Goal: Task Accomplishment & Management: Use online tool/utility

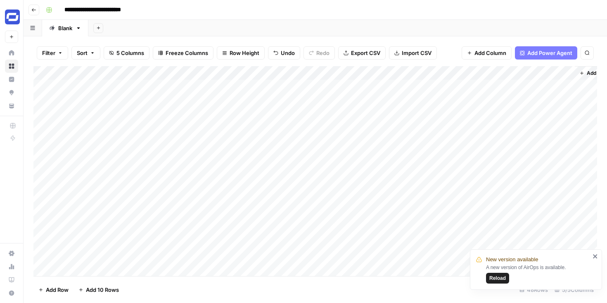
click at [173, 183] on div "Add Column" at bounding box center [315, 171] width 564 height 210
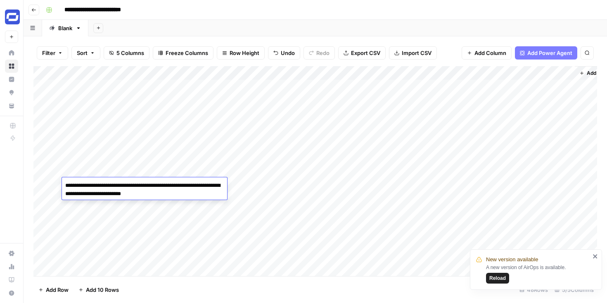
click at [173, 183] on textarea "**********" at bounding box center [144, 190] width 165 height 20
click at [542, 181] on div "Add Column" at bounding box center [315, 171] width 564 height 210
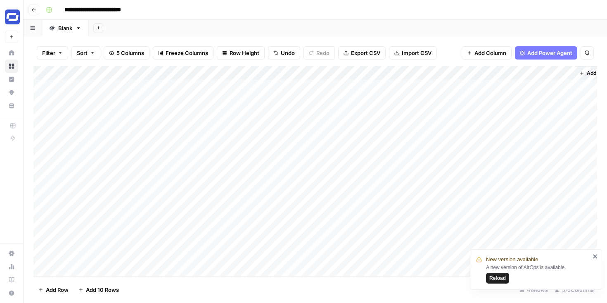
click at [531, 145] on div "Add Column" at bounding box center [315, 171] width 564 height 210
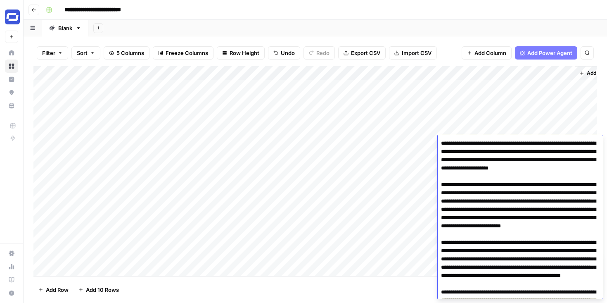
scroll to position [164, 0]
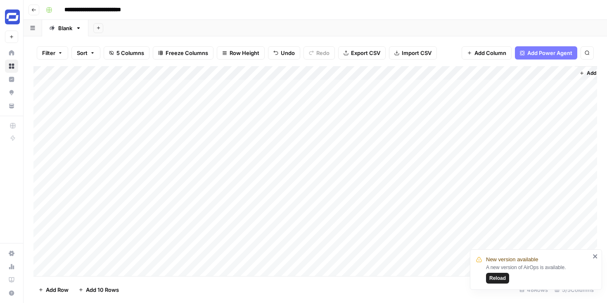
click at [530, 127] on div "Add Column" at bounding box center [315, 171] width 564 height 210
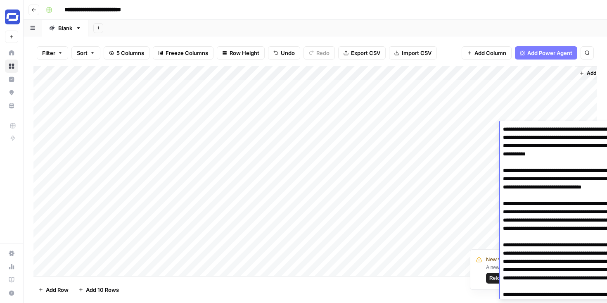
scroll to position [126, 0]
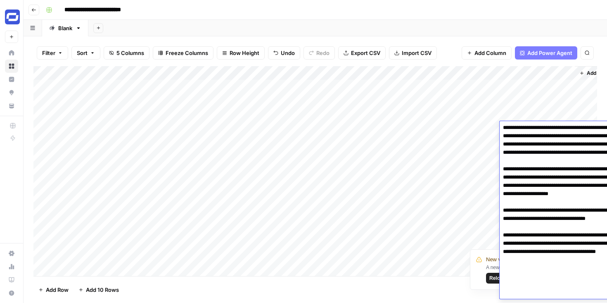
click at [530, 127] on textarea at bounding box center [582, 148] width 165 height 301
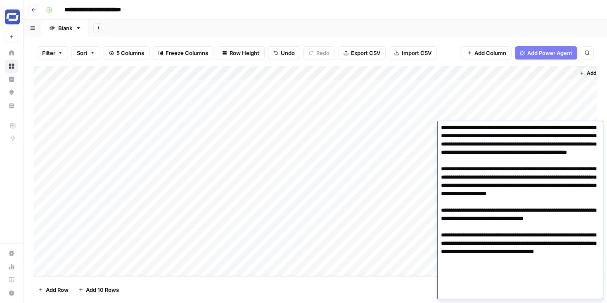
scroll to position [0, 0]
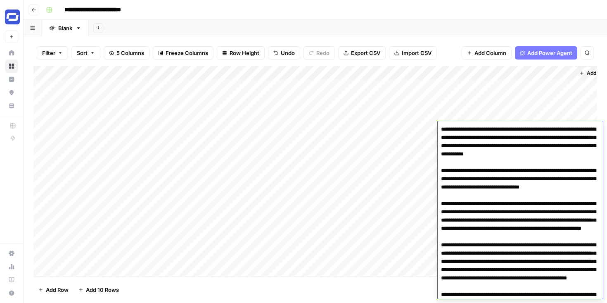
click at [548, 114] on div "Add Column" at bounding box center [315, 171] width 564 height 210
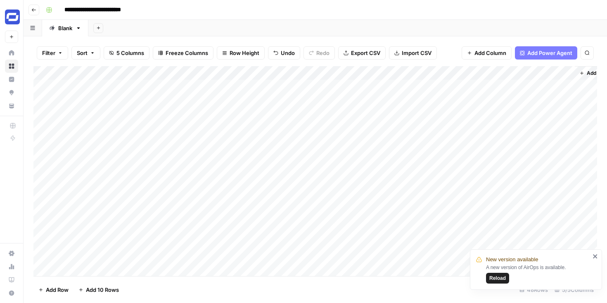
click at [537, 116] on div "Add Column" at bounding box center [315, 171] width 564 height 210
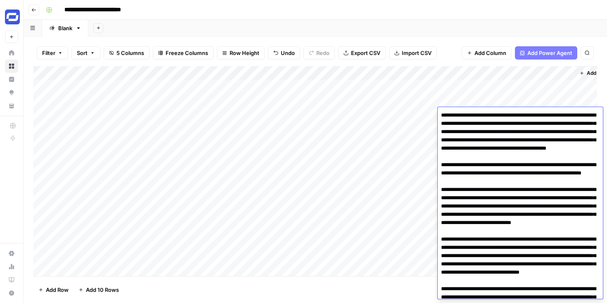
click at [537, 116] on textarea at bounding box center [520, 259] width 165 height 301
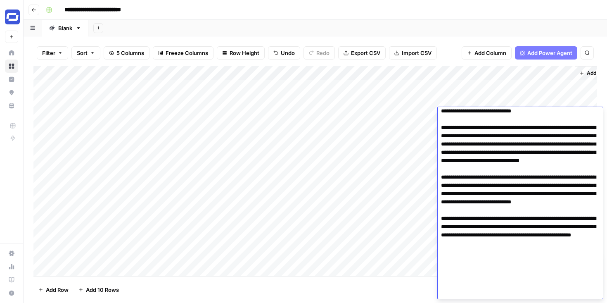
click at [537, 116] on textarea at bounding box center [520, 148] width 165 height 301
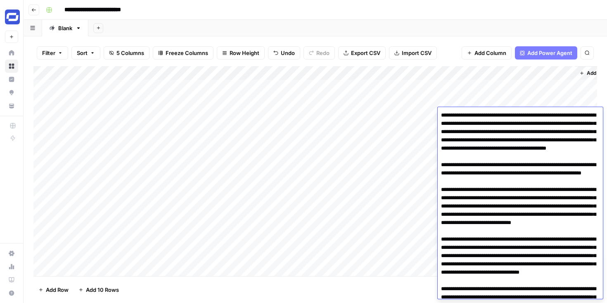
click at [393, 12] on div "**********" at bounding box center [321, 9] width 556 height 13
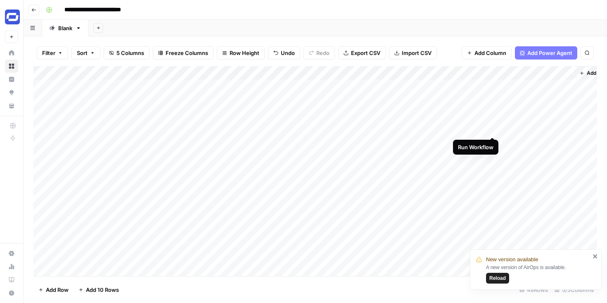
click at [492, 128] on div "Add Column" at bounding box center [315, 171] width 564 height 210
click at [460, 116] on div "Add Column" at bounding box center [315, 171] width 564 height 210
click at [459, 130] on div "Add Column" at bounding box center [315, 171] width 564 height 210
click at [460, 145] on div "Add Column" at bounding box center [315, 171] width 564 height 210
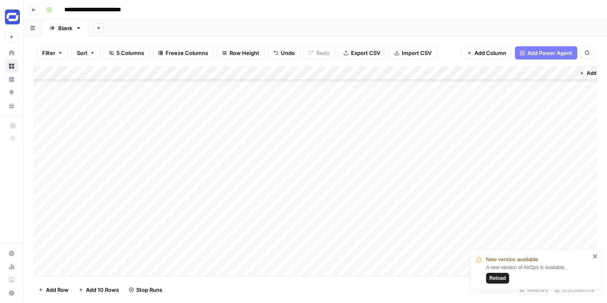
click at [460, 116] on div "Add Column" at bounding box center [315, 171] width 564 height 210
click at [460, 145] on div "Add Column" at bounding box center [315, 171] width 564 height 210
click at [460, 159] on div "Add Column" at bounding box center [315, 171] width 564 height 210
click at [460, 173] on div "Add Column" at bounding box center [315, 171] width 564 height 210
click at [460, 187] on div "Add Column" at bounding box center [315, 171] width 564 height 210
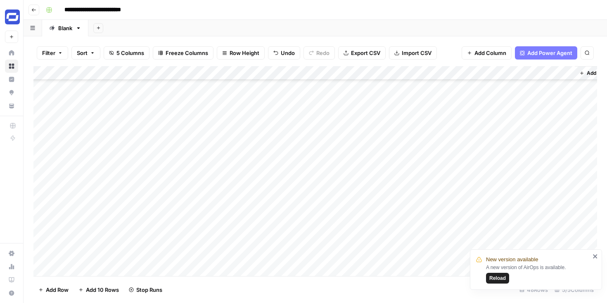
click at [460, 202] on div "Add Column" at bounding box center [315, 171] width 564 height 210
click at [460, 215] on div "Add Column" at bounding box center [315, 171] width 564 height 210
click at [460, 183] on div "Add Column" at bounding box center [315, 171] width 564 height 210
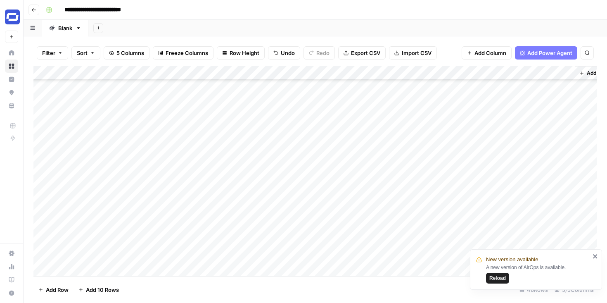
click at [460, 158] on div "Add Column" at bounding box center [315, 171] width 564 height 210
click at [460, 172] on div "Add Column" at bounding box center [315, 171] width 564 height 210
click at [460, 187] on div "Add Column" at bounding box center [315, 171] width 564 height 210
click at [460, 201] on div "Add Column" at bounding box center [315, 171] width 564 height 210
click at [460, 214] on div "Add Column" at bounding box center [315, 171] width 564 height 210
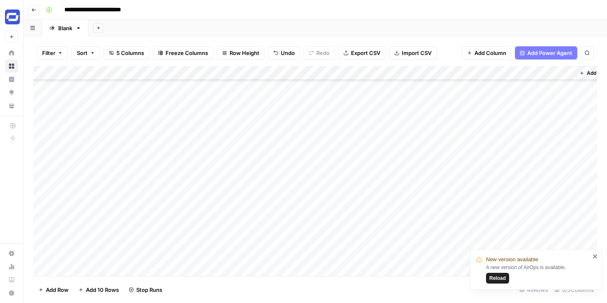
click at [460, 228] on div "Add Column" at bounding box center [315, 171] width 564 height 210
click at [459, 190] on div "Add Column" at bounding box center [315, 171] width 564 height 210
click at [459, 106] on div "Add Column" at bounding box center [315, 171] width 564 height 210
click at [460, 119] on div "Add Column" at bounding box center [315, 171] width 564 height 210
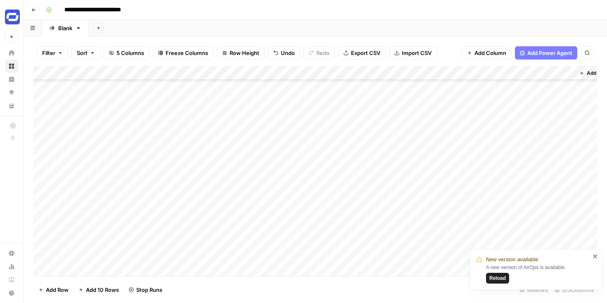
click at [460, 177] on div "Add Column" at bounding box center [315, 171] width 564 height 210
click at [460, 205] on div "Add Column" at bounding box center [315, 171] width 564 height 210
click at [459, 219] on div "Add Column" at bounding box center [315, 171] width 564 height 210
click at [460, 180] on div "Add Column" at bounding box center [315, 171] width 564 height 210
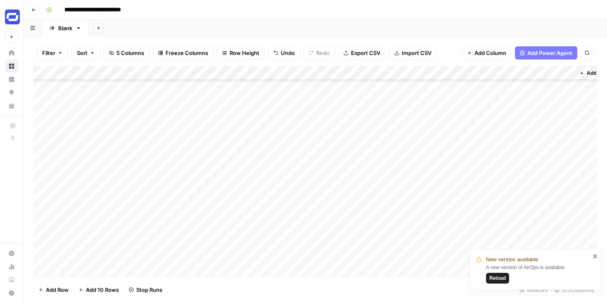
click at [460, 193] on div "Add Column" at bounding box center [315, 171] width 564 height 210
click at [460, 208] on div "Add Column" at bounding box center [315, 171] width 564 height 210
click at [539, 104] on div "Add Column" at bounding box center [315, 171] width 564 height 210
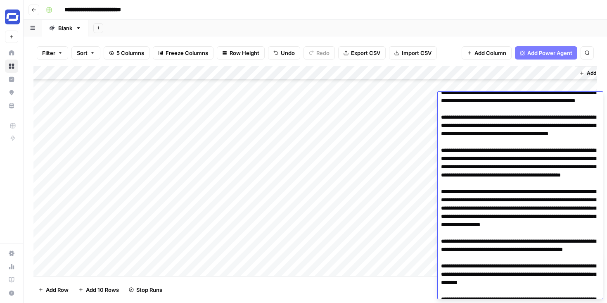
scroll to position [0, 0]
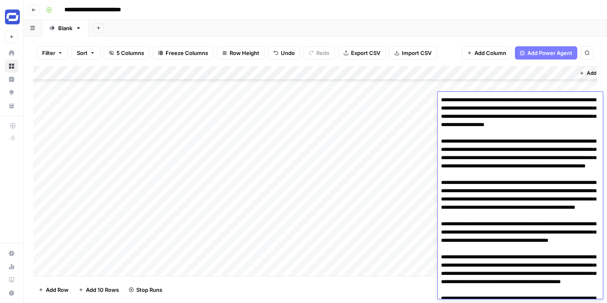
click at [532, 17] on header "**********" at bounding box center [315, 10] width 583 height 20
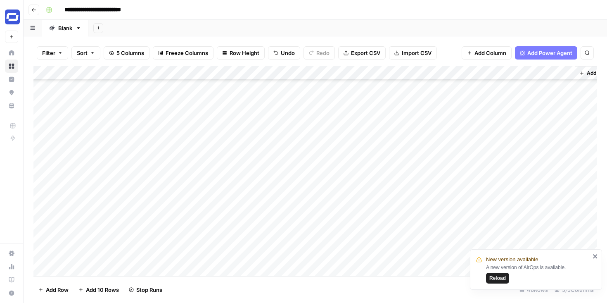
click at [163, 139] on div "Add Column" at bounding box center [315, 171] width 564 height 210
drag, startPoint x: 181, startPoint y: 148, endPoint x: 174, endPoint y: 270, distance: 122.4
click at [174, 270] on div "Add Column" at bounding box center [315, 171] width 564 height 210
drag, startPoint x: 181, startPoint y: 218, endPoint x: 180, endPoint y: 256, distance: 37.2
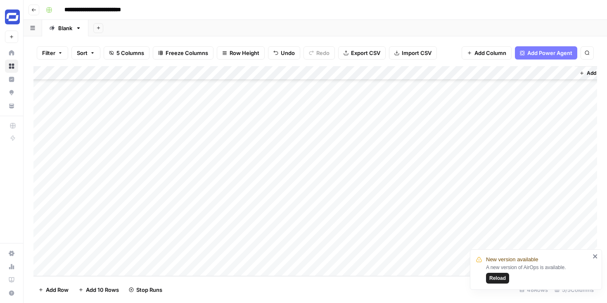
click at [180, 256] on div "Add Column" at bounding box center [315, 171] width 564 height 210
click at [460, 100] on div "Add Column" at bounding box center [315, 171] width 564 height 210
click at [460, 114] on div "Add Column" at bounding box center [315, 171] width 564 height 210
click at [460, 128] on div "Add Column" at bounding box center [315, 171] width 564 height 210
click at [460, 142] on div "Add Column" at bounding box center [315, 171] width 564 height 210
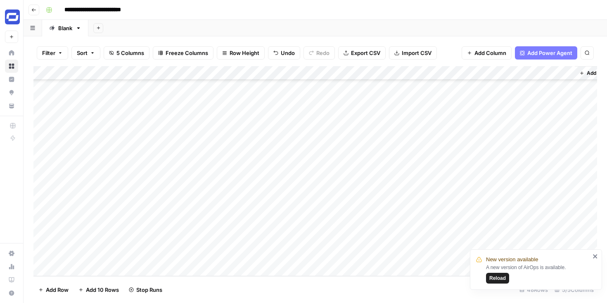
click at [459, 156] on div "Add Column" at bounding box center [315, 171] width 564 height 210
click at [459, 171] on div "Add Column" at bounding box center [315, 171] width 564 height 210
click at [459, 184] on div "Add Column" at bounding box center [315, 171] width 564 height 210
click at [460, 198] on div "Add Column" at bounding box center [315, 171] width 564 height 210
click at [460, 212] on div "Add Column" at bounding box center [315, 171] width 564 height 210
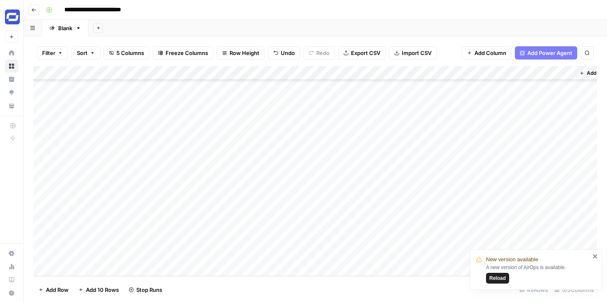
click at [460, 225] on div "Add Column" at bounding box center [315, 171] width 564 height 210
click at [459, 239] on div "Add Column" at bounding box center [315, 171] width 564 height 210
click at [461, 254] on div "Add Column" at bounding box center [315, 171] width 564 height 210
click at [460, 198] on div "Add Column" at bounding box center [315, 171] width 564 height 210
click at [460, 213] on div "Add Column" at bounding box center [315, 171] width 564 height 210
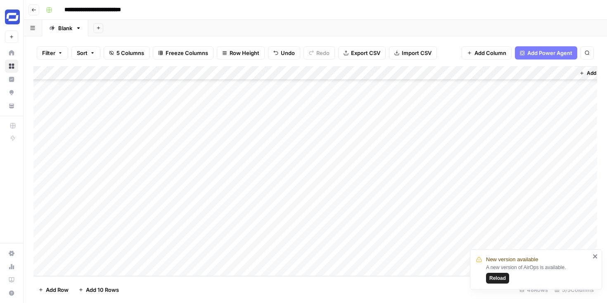
click at [101, 289] on span "Add 10 Rows" at bounding box center [102, 289] width 33 height 8
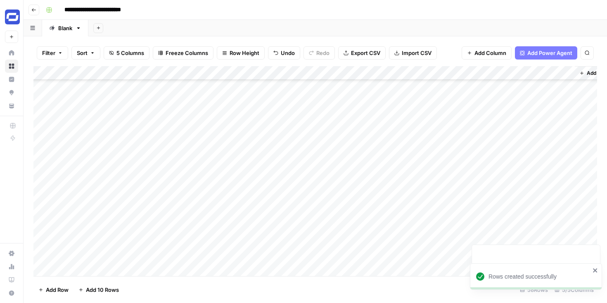
scroll to position [632, 0]
click at [347, 114] on div "Add Column" at bounding box center [315, 171] width 564 height 210
click at [254, 120] on div "Add Column" at bounding box center [315, 171] width 564 height 210
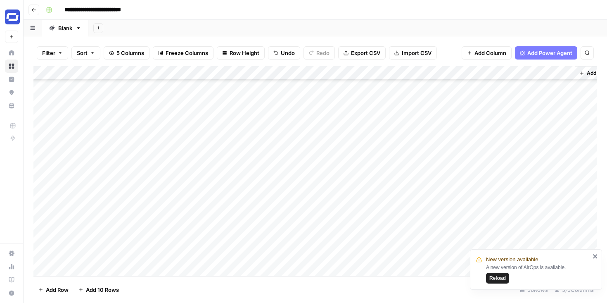
scroll to position [624, 0]
click at [235, 138] on div "Add Column" at bounding box center [315, 171] width 564 height 210
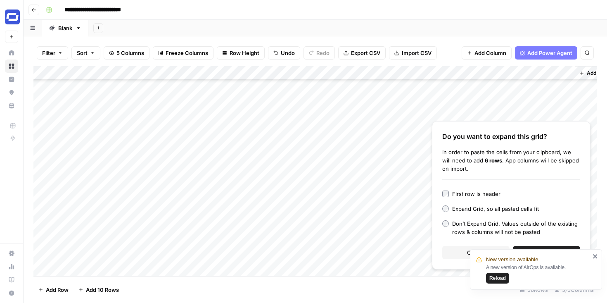
click at [595, 255] on icon "close" at bounding box center [595, 256] width 4 height 4
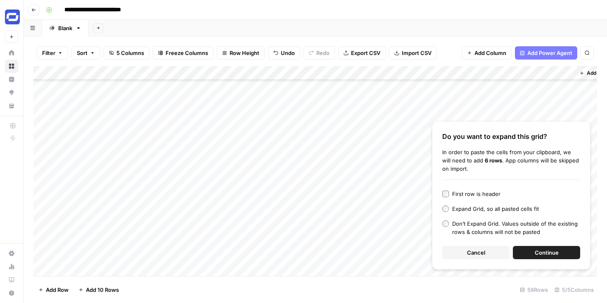
click at [537, 250] on span "Continue" at bounding box center [547, 252] width 24 height 8
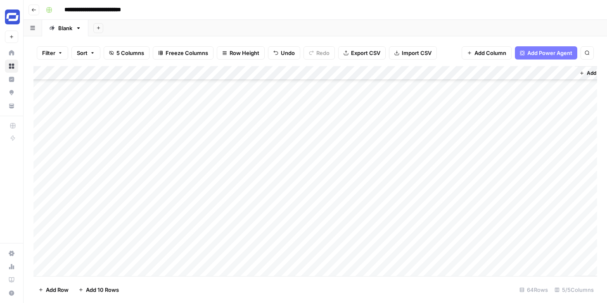
scroll to position [601, 0]
click at [107, 164] on div "Add Column" at bounding box center [315, 171] width 564 height 210
click at [69, 159] on textarea "**********" at bounding box center [128, 160] width 132 height 12
click at [182, 159] on textarea "**********" at bounding box center [128, 160] width 132 height 12
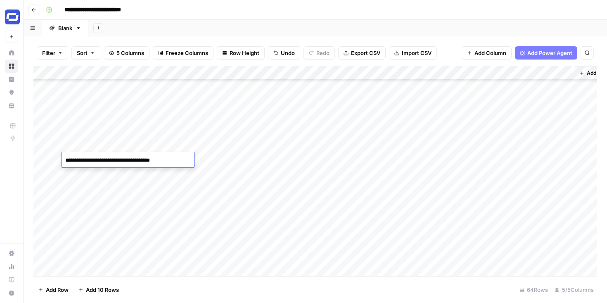
click at [166, 161] on textarea "**********" at bounding box center [128, 160] width 132 height 12
type textarea "**********"
click at [460, 159] on div "Add Column" at bounding box center [315, 171] width 564 height 210
click at [559, 158] on div "Add Column" at bounding box center [315, 171] width 564 height 210
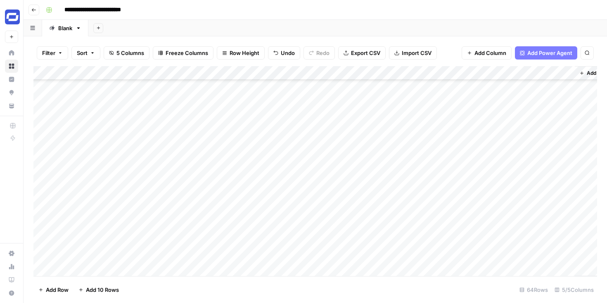
click at [559, 158] on div "Add Column" at bounding box center [315, 171] width 564 height 210
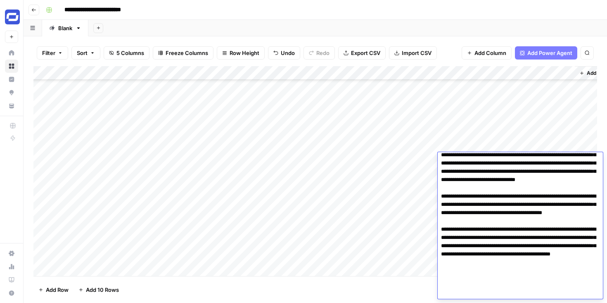
scroll to position [214, 0]
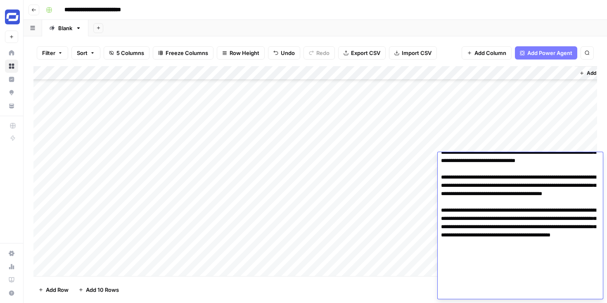
click at [403, 21] on div "Add Sheet" at bounding box center [347, 28] width 519 height 17
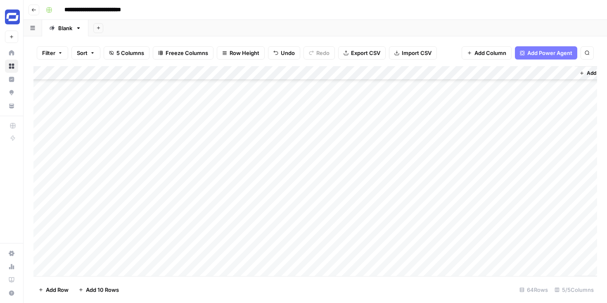
click at [460, 172] on div "Add Column" at bounding box center [315, 171] width 564 height 210
click at [595, 270] on icon "close" at bounding box center [595, 270] width 4 height 4
click at [169, 163] on div "Add Column" at bounding box center [315, 171] width 564 height 210
drag, startPoint x: 180, startPoint y: 165, endPoint x: 177, endPoint y: 284, distance: 119.0
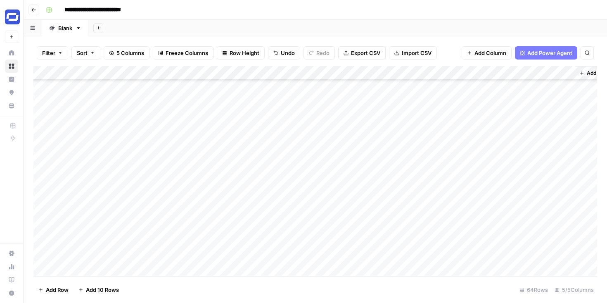
click at [177, 284] on div "Filter Sort 5 Columns Freeze Columns Row Height Undo Redo Export CSV Import CSV…" at bounding box center [315, 169] width 583 height 266
click at [180, 178] on div "Add Column" at bounding box center [315, 171] width 564 height 210
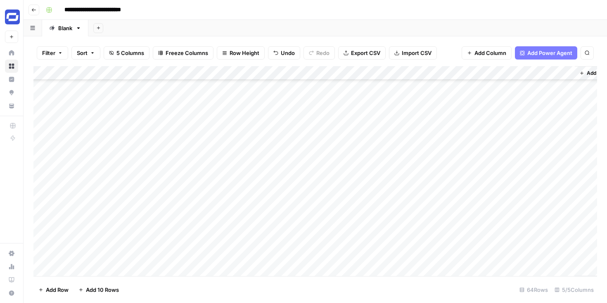
drag, startPoint x: 180, startPoint y: 159, endPoint x: 182, endPoint y: 247, distance: 88.0
click at [182, 247] on div "Add Column" at bounding box center [315, 171] width 564 height 210
drag, startPoint x: 180, startPoint y: 172, endPoint x: 181, endPoint y: 269, distance: 97.0
click at [181, 269] on div "Add Column" at bounding box center [315, 171] width 564 height 210
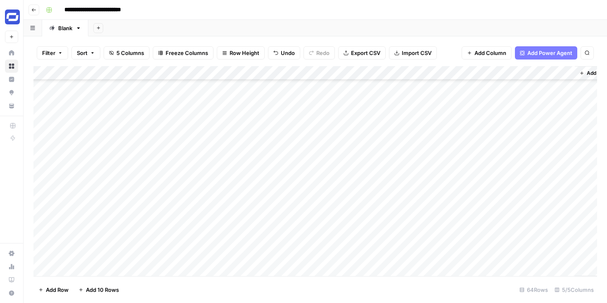
scroll to position [601, 0]
click at [460, 173] on div "Add Column" at bounding box center [315, 171] width 564 height 210
click at [460, 187] on div "Add Column" at bounding box center [315, 171] width 564 height 210
click at [460, 201] on div "Add Column" at bounding box center [315, 171] width 564 height 210
click at [546, 175] on div "Add Column" at bounding box center [315, 171] width 564 height 210
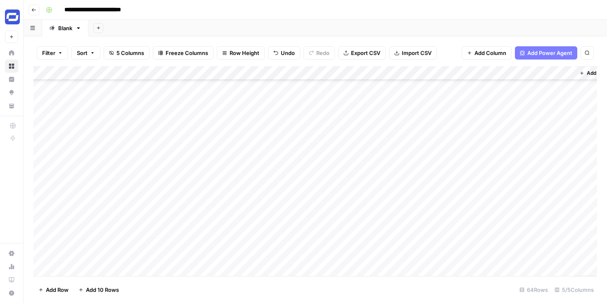
click at [546, 175] on div "Add Column" at bounding box center [315, 171] width 564 height 210
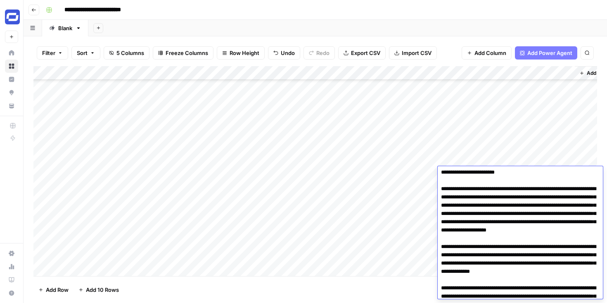
scroll to position [78, 0]
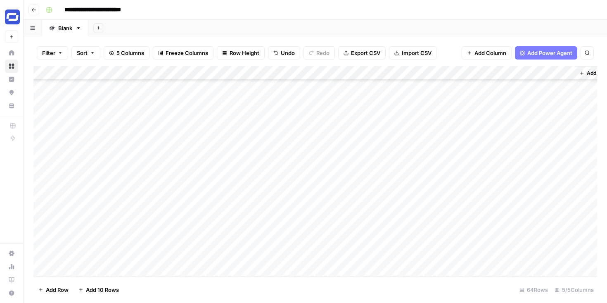
click at [395, 287] on footer "Add Row Add 10 Rows 64 Rows 5/5 Columns" at bounding box center [315, 289] width 564 height 27
click at [510, 120] on div "Add Column" at bounding box center [315, 171] width 564 height 210
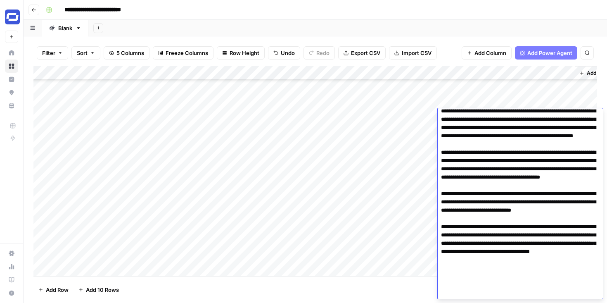
scroll to position [0, 0]
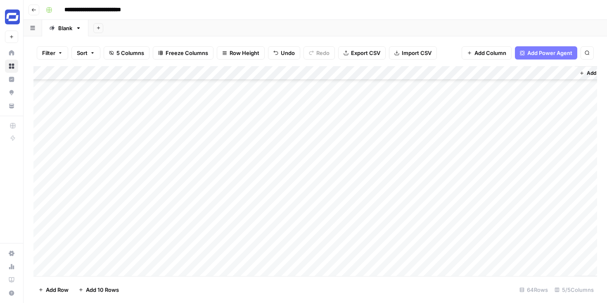
click at [385, 294] on footer "Add Row Add 10 Rows 64 Rows 5/5 Columns" at bounding box center [315, 289] width 564 height 27
click at [458, 144] on div "Add Column" at bounding box center [315, 171] width 564 height 210
click at [459, 157] on div "Add Column" at bounding box center [315, 171] width 564 height 210
click at [460, 171] on div "Add Column" at bounding box center [315, 171] width 564 height 210
click at [461, 184] on div "Add Column" at bounding box center [315, 171] width 564 height 210
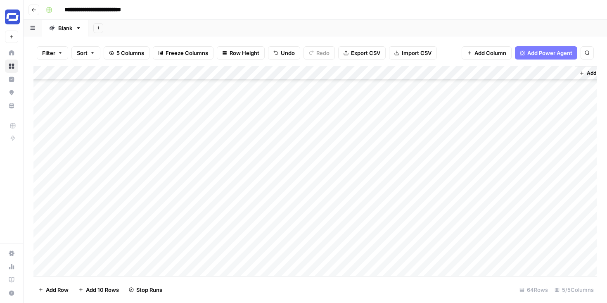
click at [459, 199] on div "Add Column" at bounding box center [315, 171] width 564 height 210
click at [459, 213] on div "Add Column" at bounding box center [315, 171] width 564 height 210
click at [459, 226] on div "Add Column" at bounding box center [315, 171] width 564 height 210
click at [460, 201] on div "Add Column" at bounding box center [315, 171] width 564 height 210
click at [459, 242] on div "Add Column" at bounding box center [315, 171] width 564 height 210
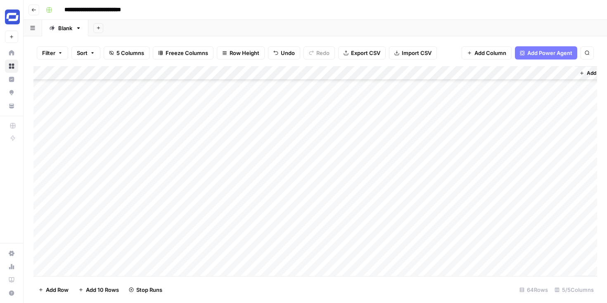
click at [459, 256] on div "Add Column" at bounding box center [315, 171] width 564 height 210
click at [459, 269] on div "Add Column" at bounding box center [315, 171] width 564 height 210
click at [460, 227] on div "Add Column" at bounding box center [315, 171] width 564 height 210
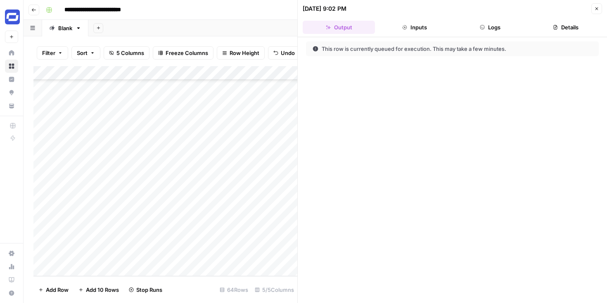
click at [597, 6] on icon "button" at bounding box center [596, 8] width 5 height 5
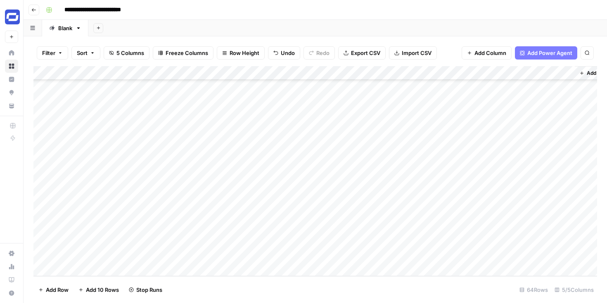
click at [460, 240] on div "Add Column" at bounding box center [315, 171] width 564 height 210
click at [460, 254] on div "Add Column" at bounding box center [315, 171] width 564 height 210
click at [367, 54] on span "Export CSV" at bounding box center [365, 53] width 29 height 8
